Goal: Task Accomplishment & Management: Manage account settings

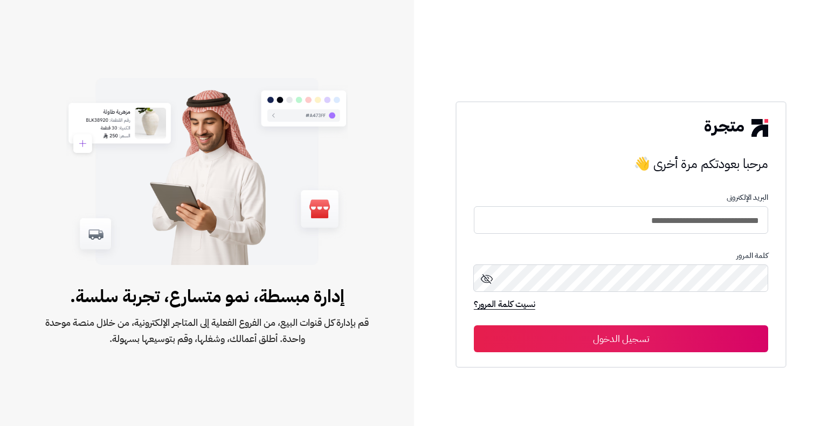
type input "**********"
click at [474, 326] on button "تسجيل الدخول" at bounding box center [621, 339] width 294 height 27
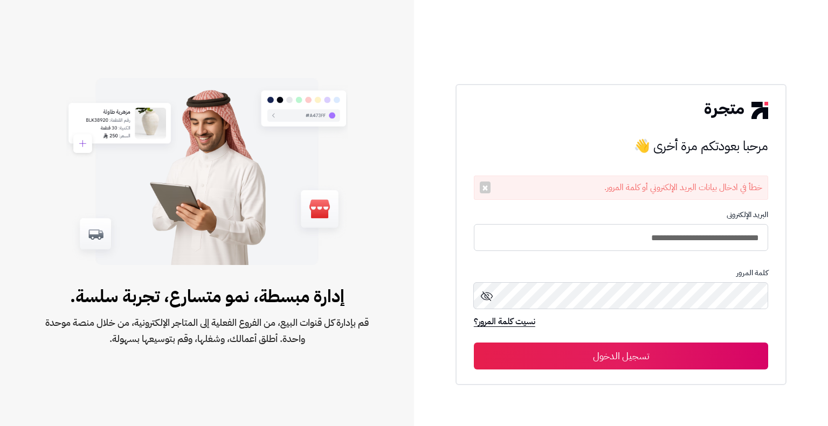
click at [483, 296] on icon at bounding box center [486, 296] width 13 height 13
click at [474, 343] on button "تسجيل الدخول" at bounding box center [621, 356] width 294 height 27
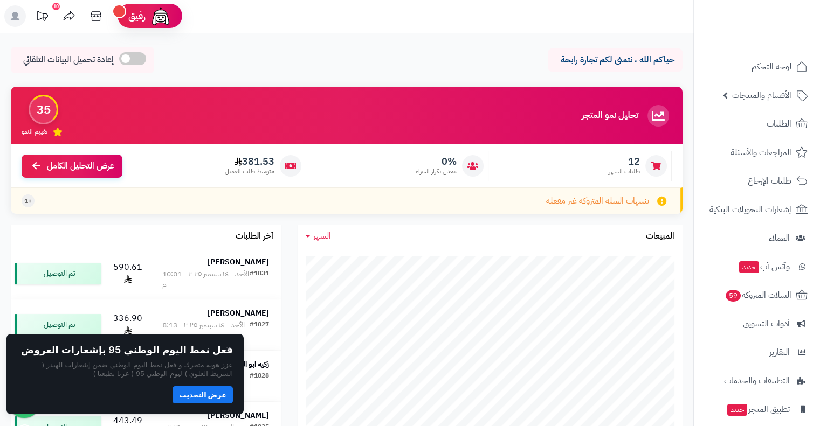
click at [27, 202] on span "+1" at bounding box center [28, 201] width 8 height 9
click at [765, 306] on link "السلات المتروكة 59" at bounding box center [756, 295] width 113 height 26
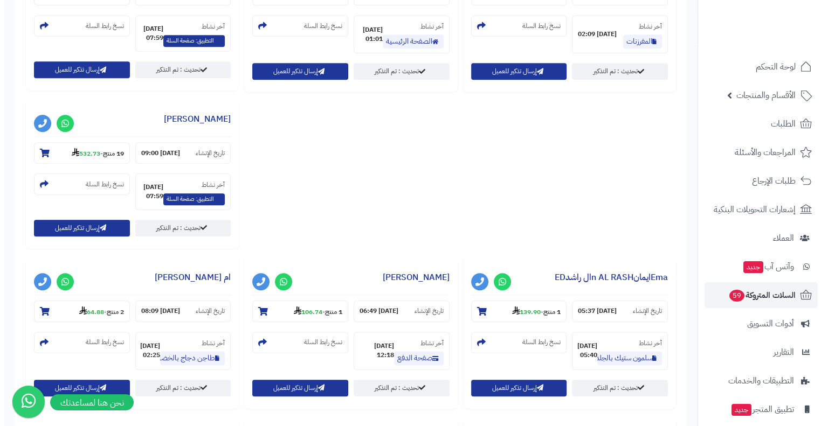
scroll to position [700, 0]
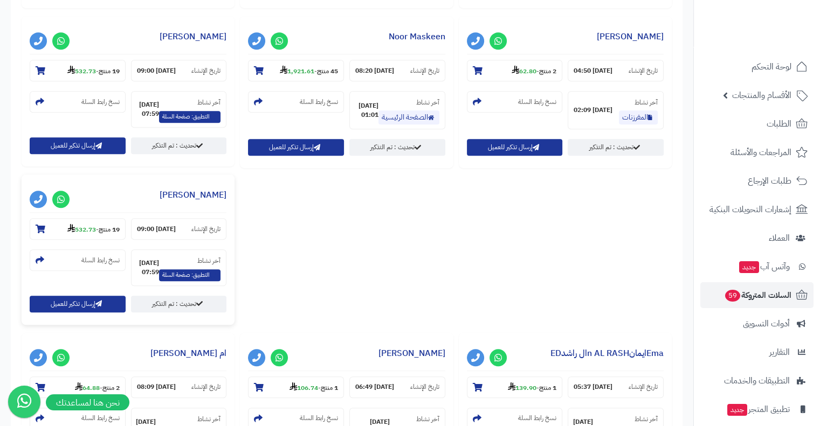
click at [171, 196] on h3 "[PERSON_NAME]" at bounding box center [128, 198] width 197 height 30
click at [47, 228] on section "19 منتج - 532.73" at bounding box center [78, 229] width 96 height 22
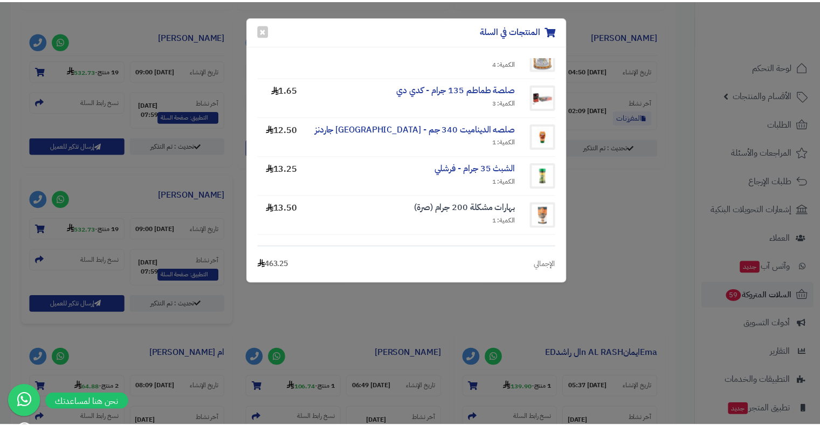
scroll to position [613, 0]
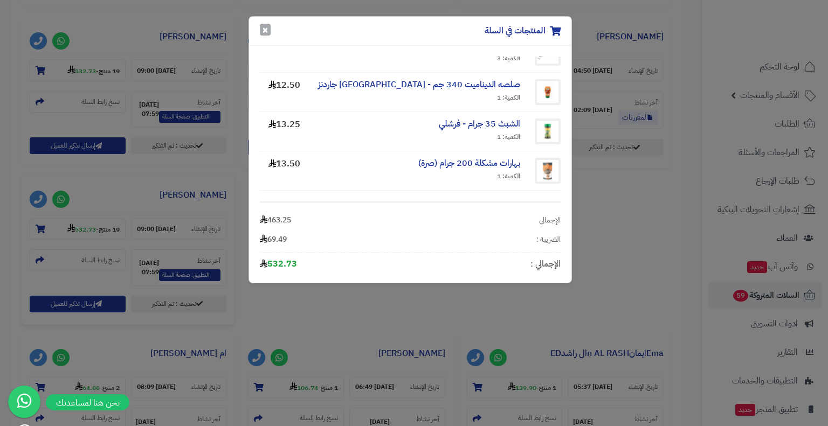
click at [266, 26] on button "×" at bounding box center [265, 30] width 11 height 12
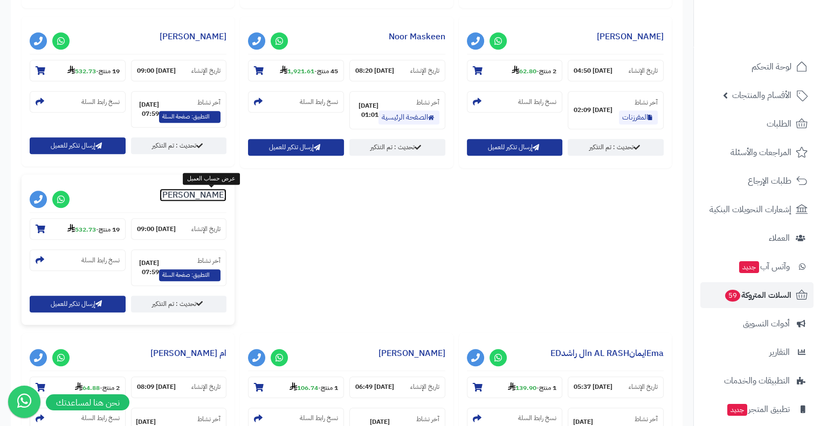
click at [214, 196] on link "حنان آدم" at bounding box center [192, 195] width 67 height 13
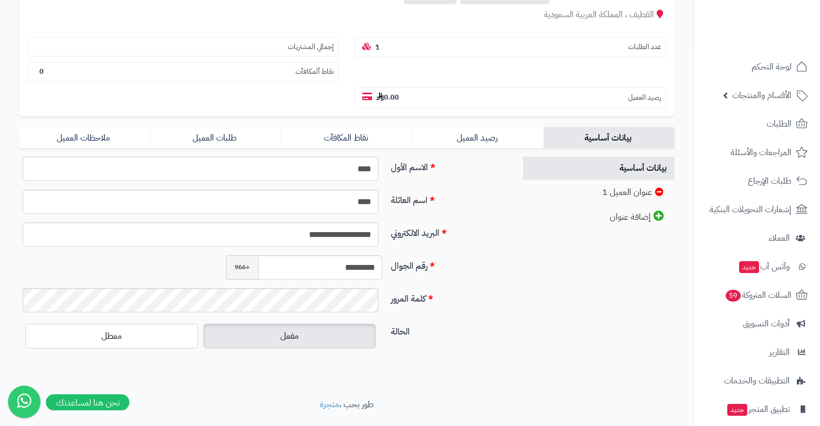
scroll to position [150, 0]
click at [201, 127] on link "طلبات العميل" at bounding box center [215, 138] width 131 height 22
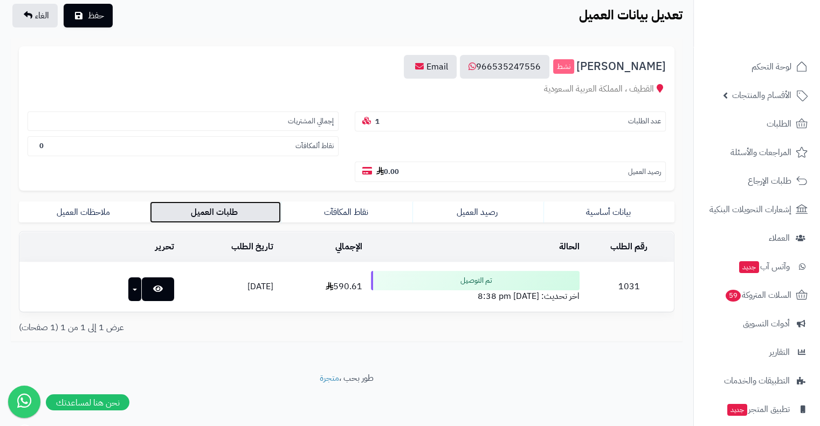
scroll to position [50, 0]
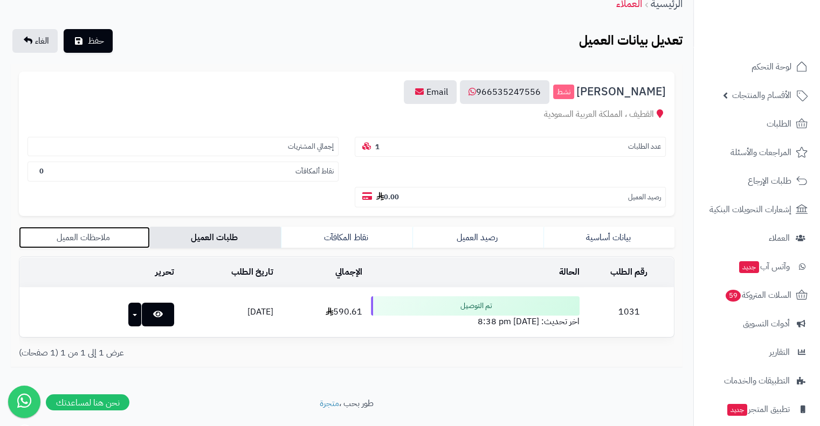
click at [88, 227] on link "ملاحظات العميل" at bounding box center [84, 238] width 131 height 22
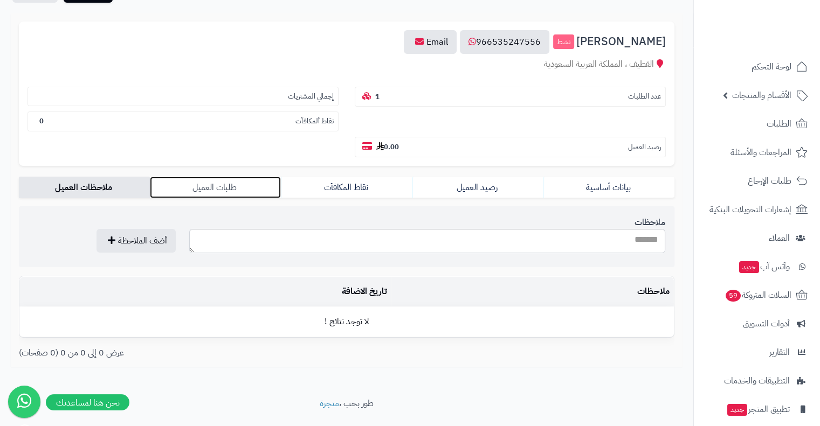
click at [177, 177] on link "طلبات العميل" at bounding box center [215, 188] width 131 height 22
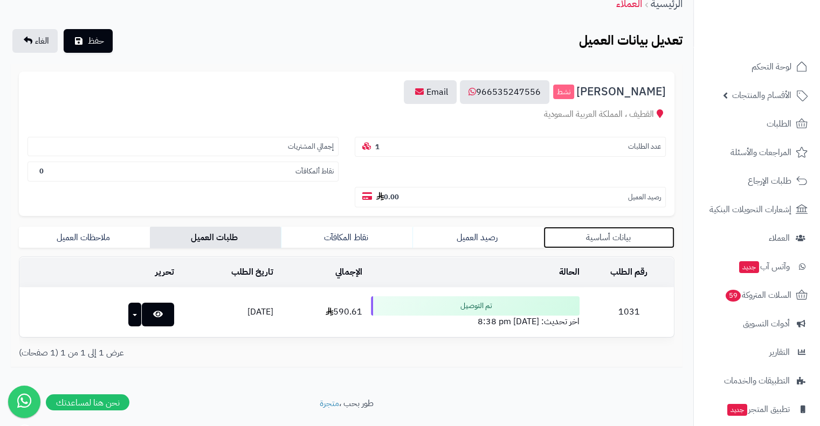
click at [588, 227] on link "بيانات أساسية" at bounding box center [608, 238] width 131 height 22
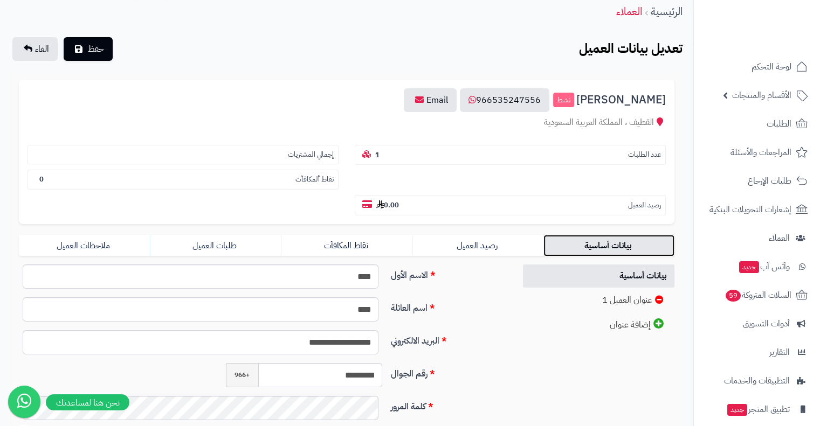
scroll to position [0, 0]
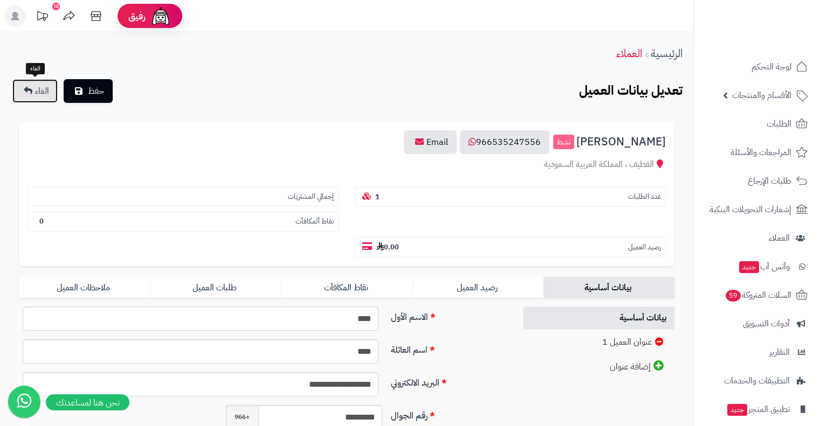
click at [43, 98] on link "الغاء" at bounding box center [34, 91] width 45 height 24
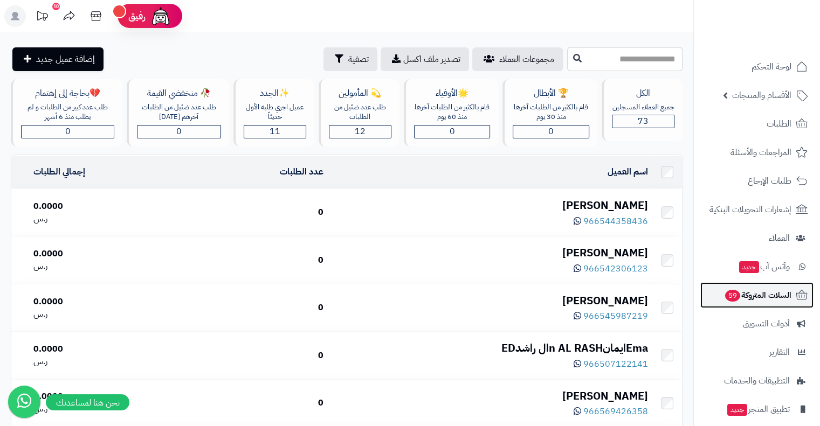
click at [746, 294] on span "السلات المتروكة 59" at bounding box center [757, 295] width 67 height 15
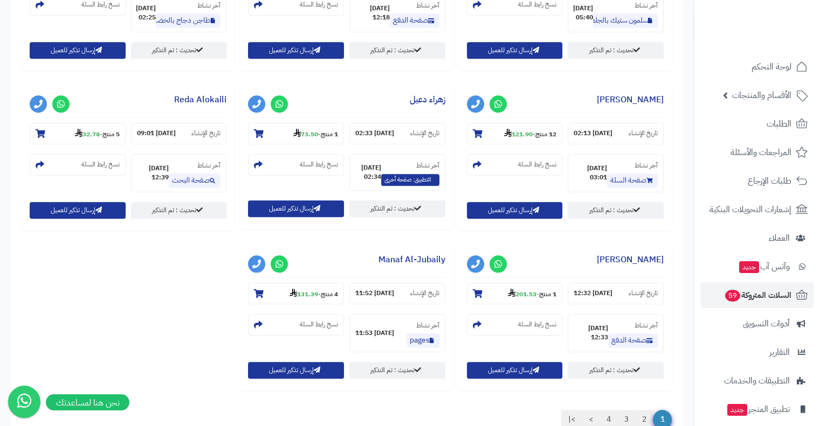
scroll to position [1214, 0]
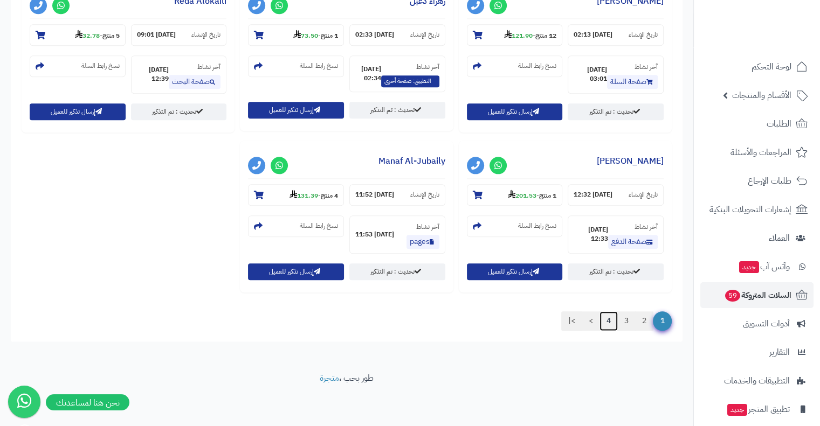
click at [613, 324] on link "4" at bounding box center [608, 320] width 18 height 19
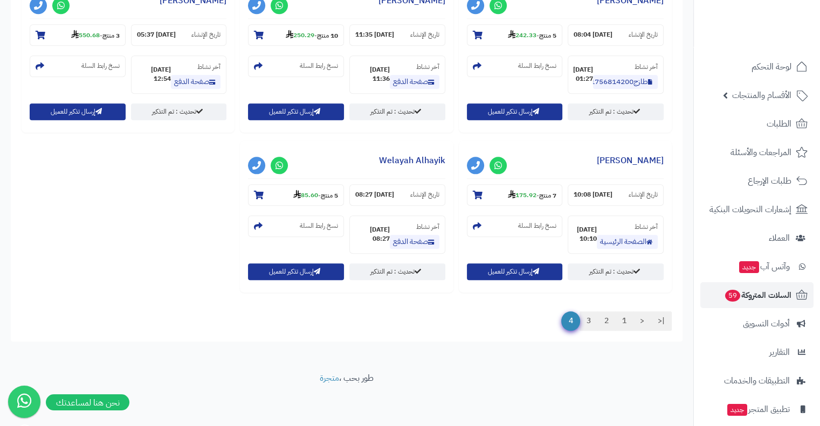
scroll to position [1115, 0]
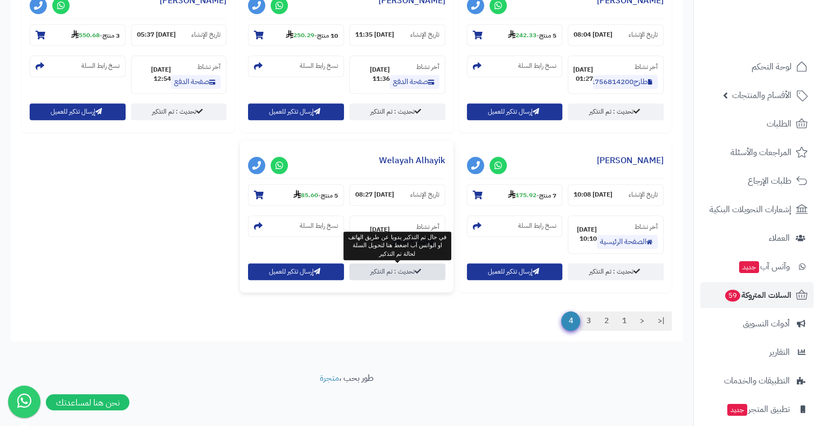
click at [421, 268] on link "تحديث : تم التذكير" at bounding box center [397, 271] width 96 height 17
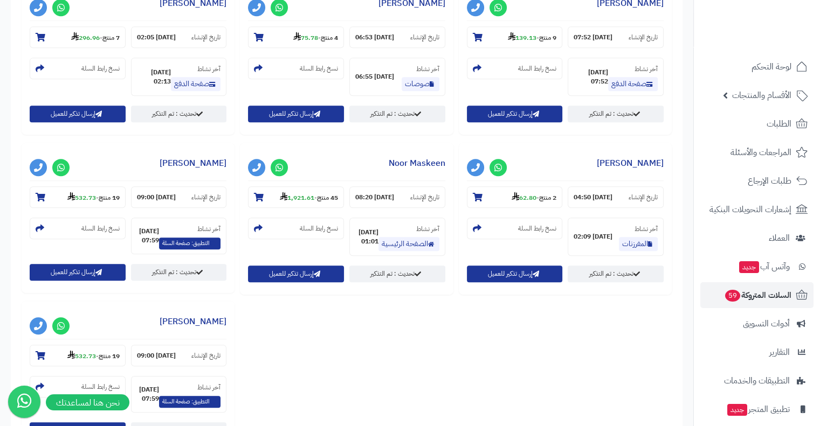
scroll to position [460, 0]
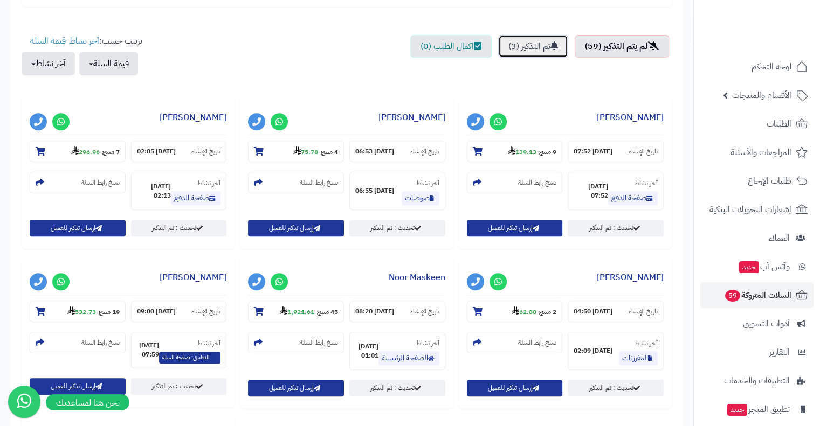
click at [522, 54] on link "تم التذكير (3)" at bounding box center [533, 46] width 70 height 23
click at [524, 49] on link "تم التذكير (3)" at bounding box center [533, 46] width 70 height 23
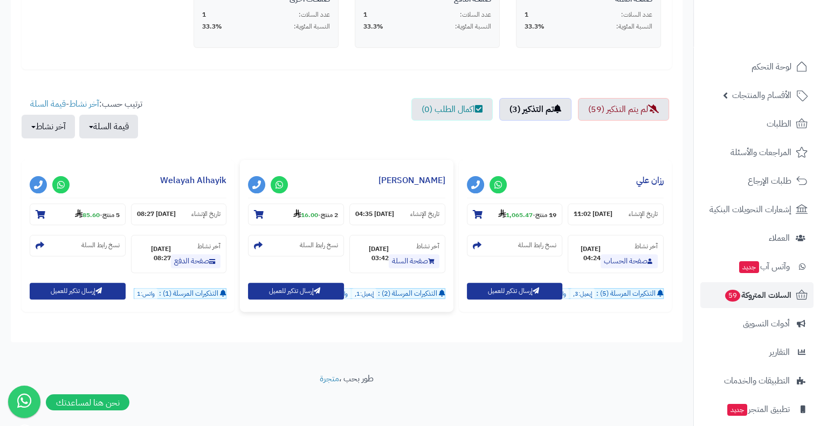
scroll to position [135, 0]
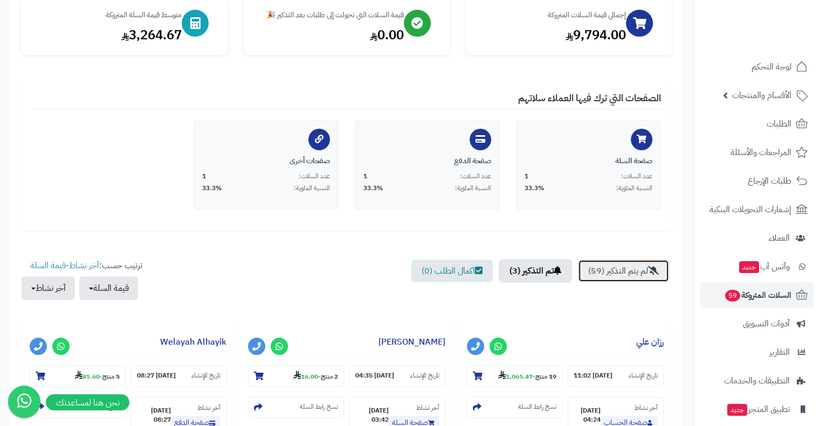
click at [616, 266] on link "لم يتم التذكير (59)" at bounding box center [623, 271] width 91 height 23
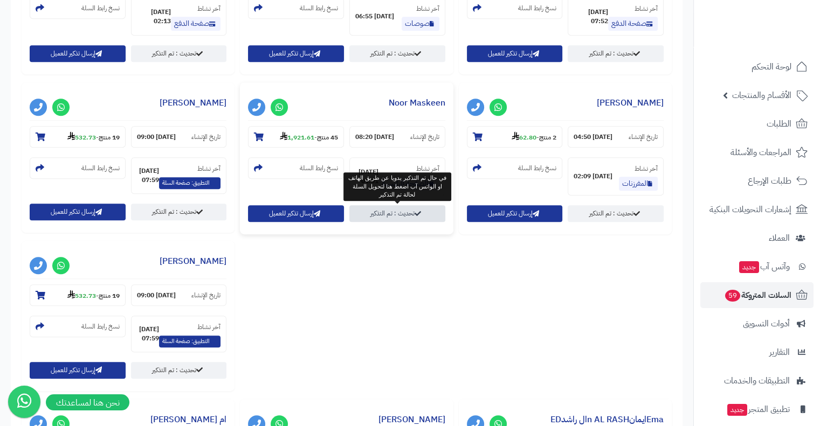
scroll to position [674, 0]
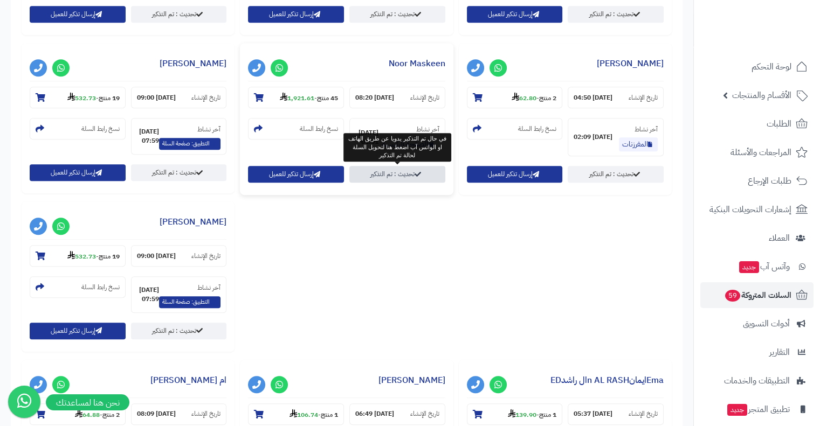
click at [390, 171] on link "تحديث : تم التذكير" at bounding box center [397, 174] width 96 height 17
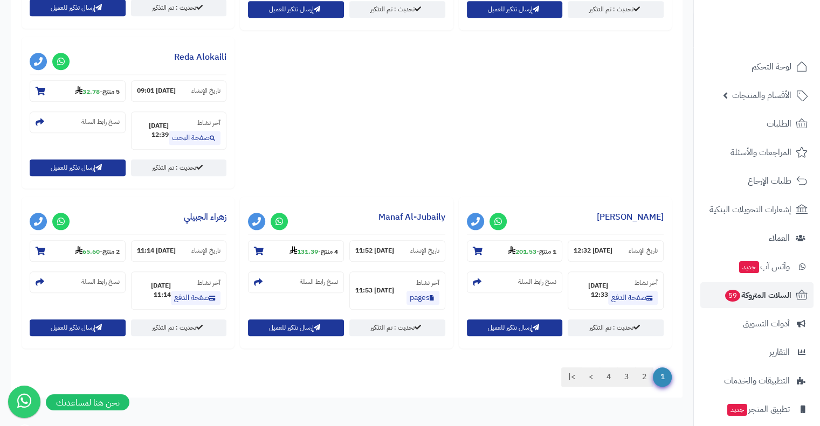
scroll to position [1214, 0]
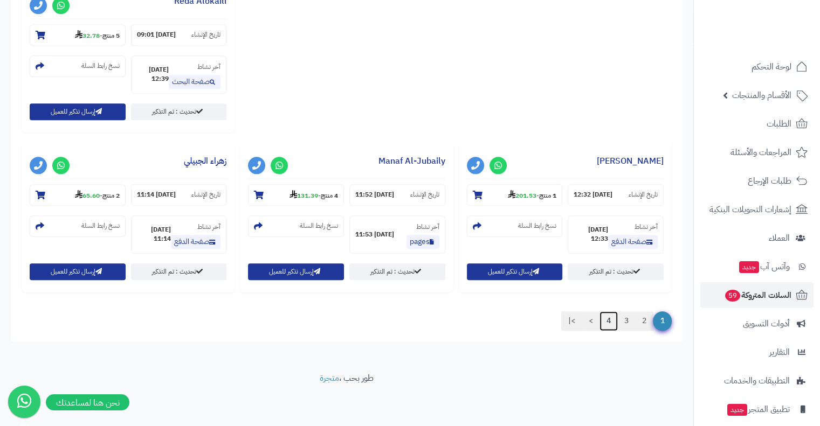
click at [605, 317] on link "4" at bounding box center [608, 320] width 18 height 19
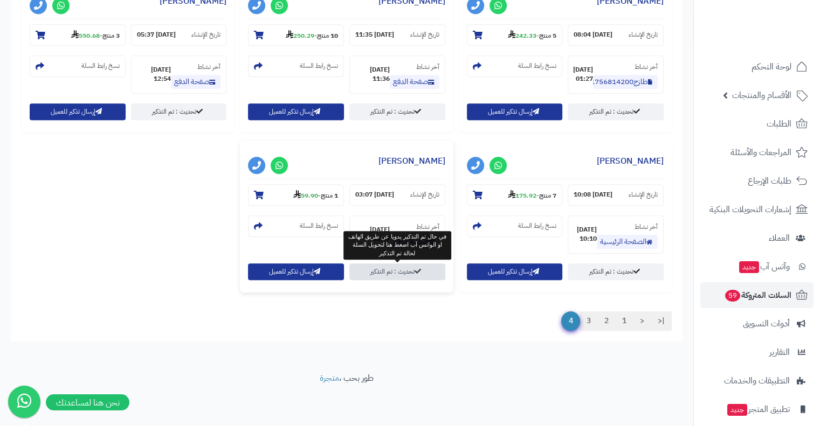
click at [420, 270] on icon at bounding box center [417, 271] width 6 height 6
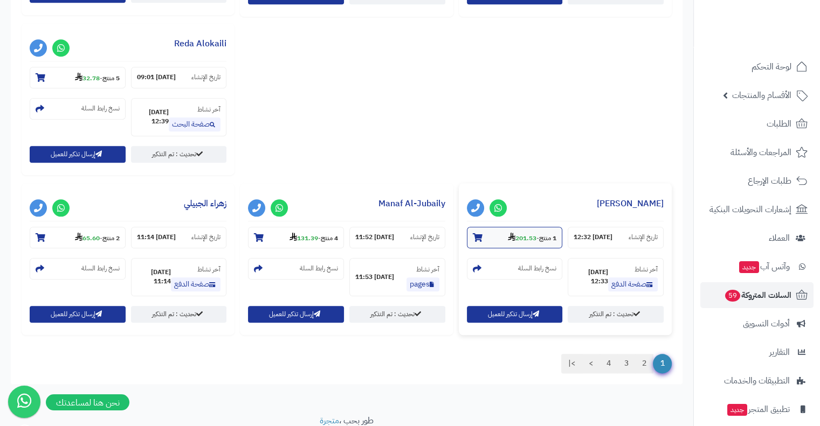
scroll to position [1214, 0]
